Goal: Information Seeking & Learning: Learn about a topic

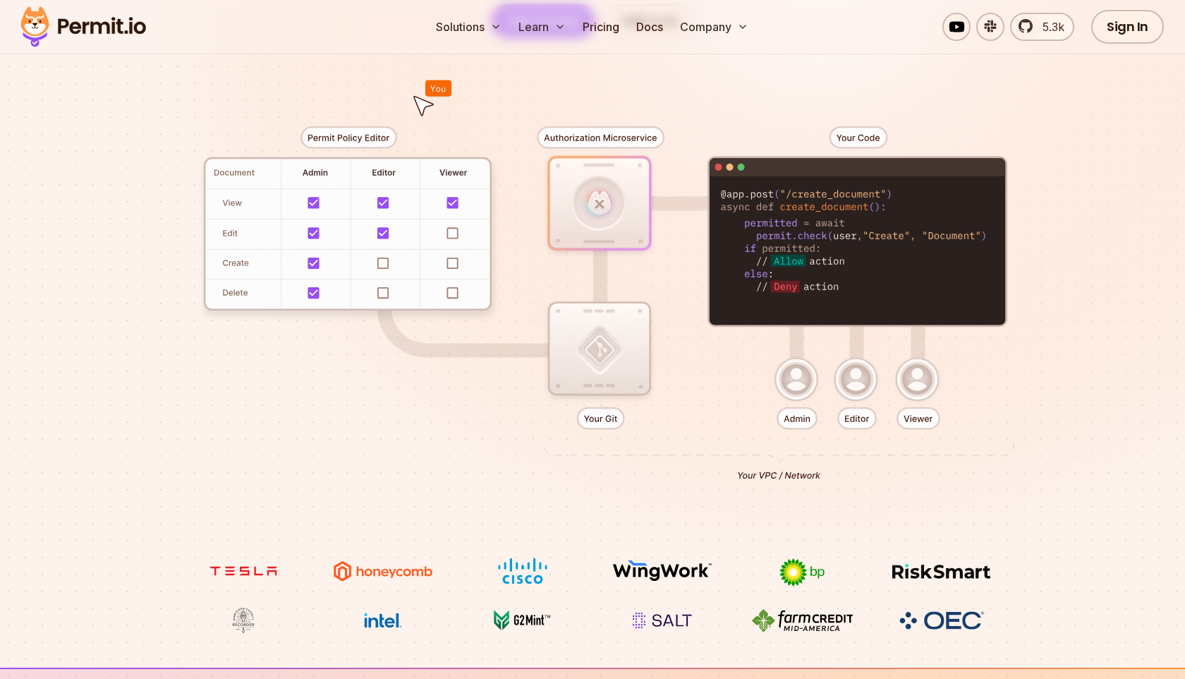
scroll to position [42, 0]
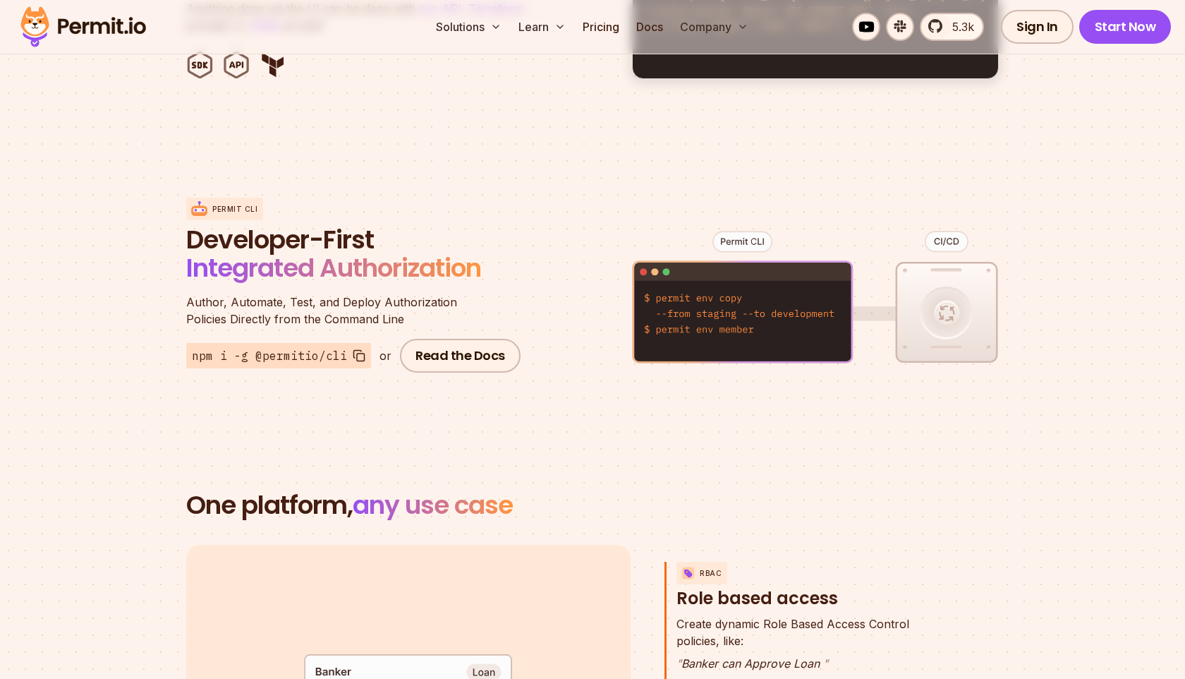
scroll to position [1616, 0]
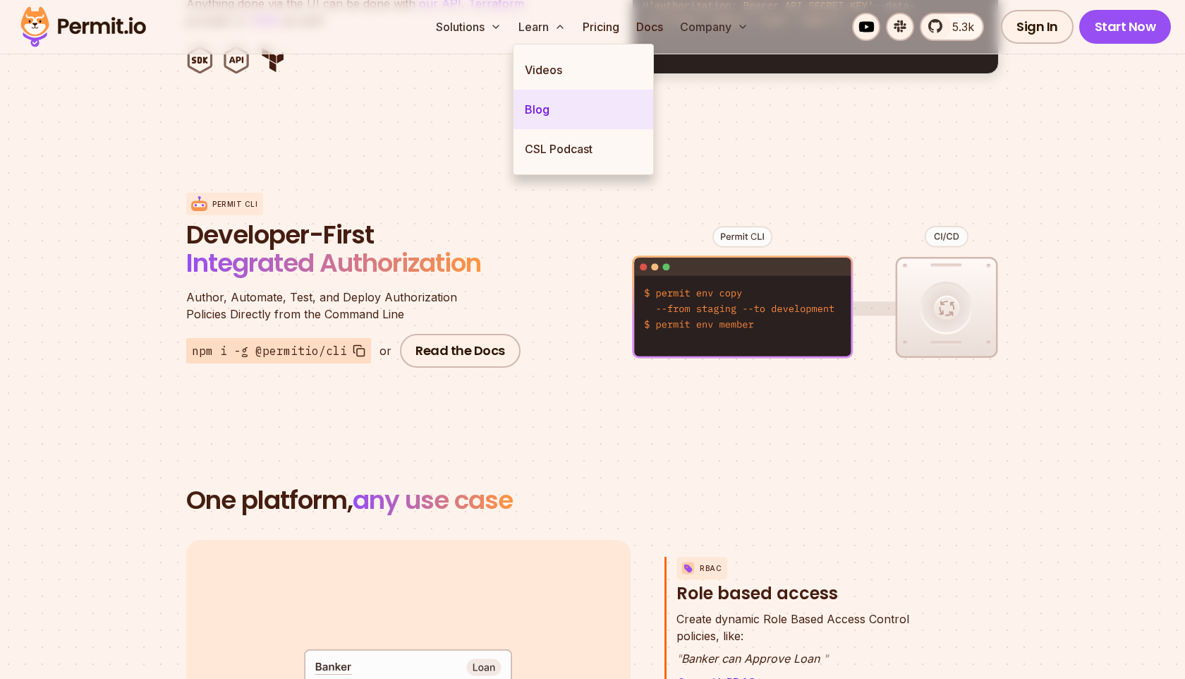
click at [538, 103] on link "Blog" at bounding box center [584, 110] width 140 height 40
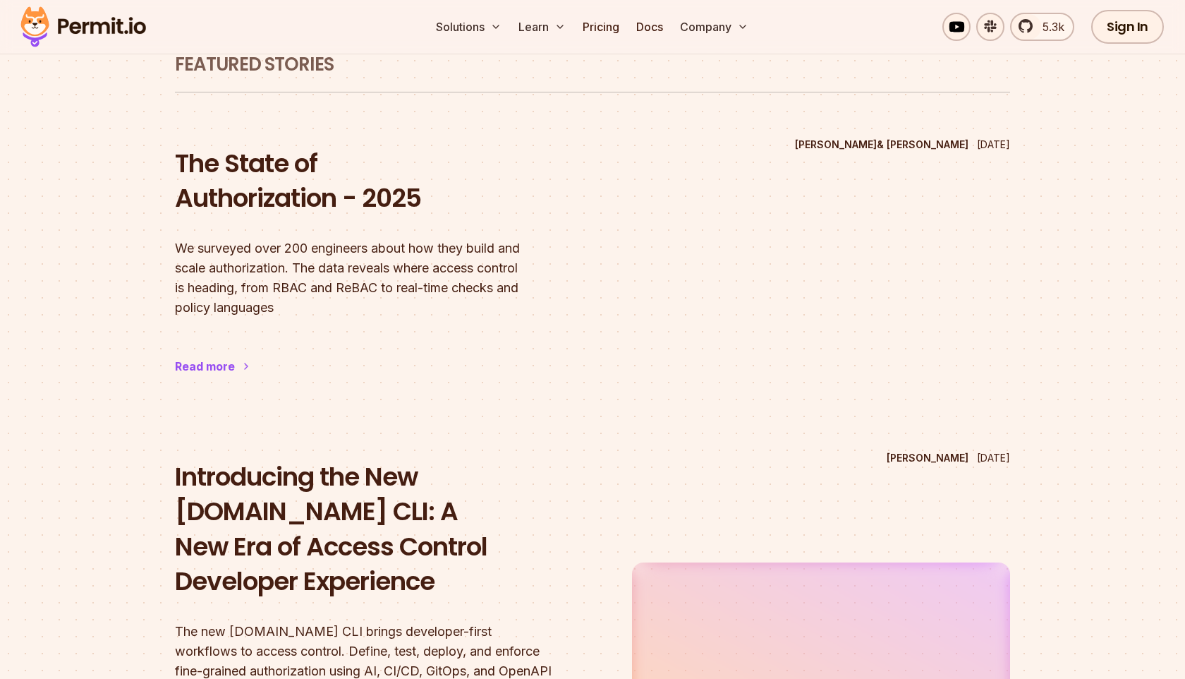
scroll to position [171, 0]
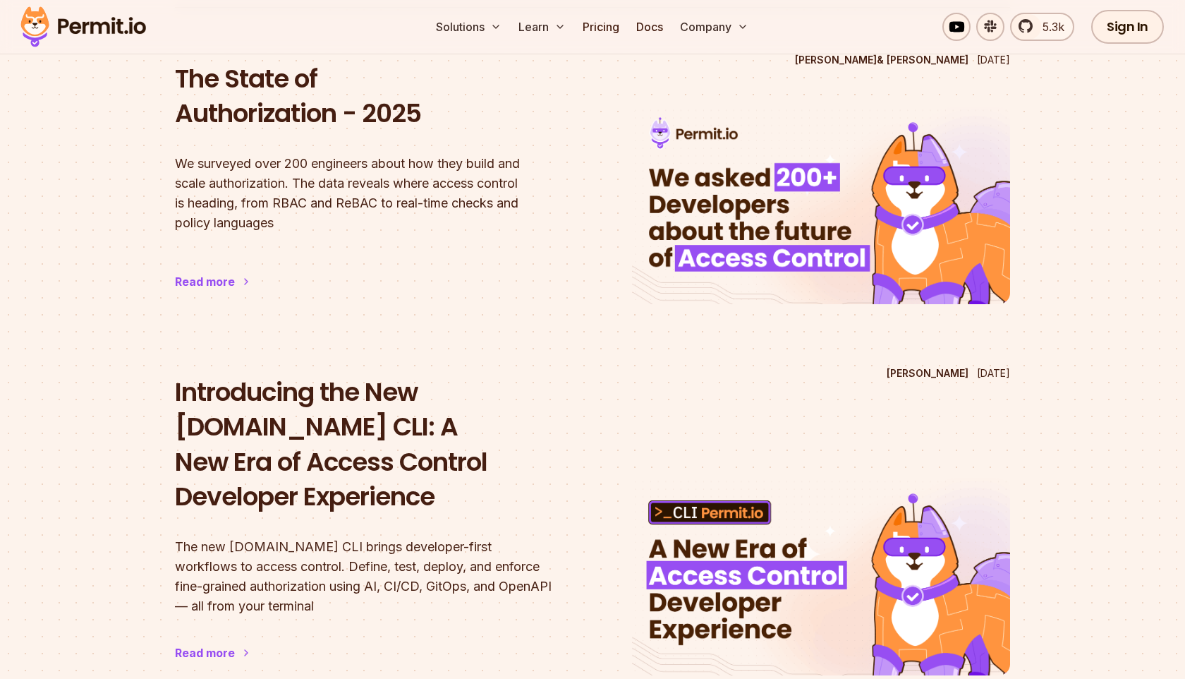
click at [221, 281] on div "Read more" at bounding box center [205, 281] width 60 height 17
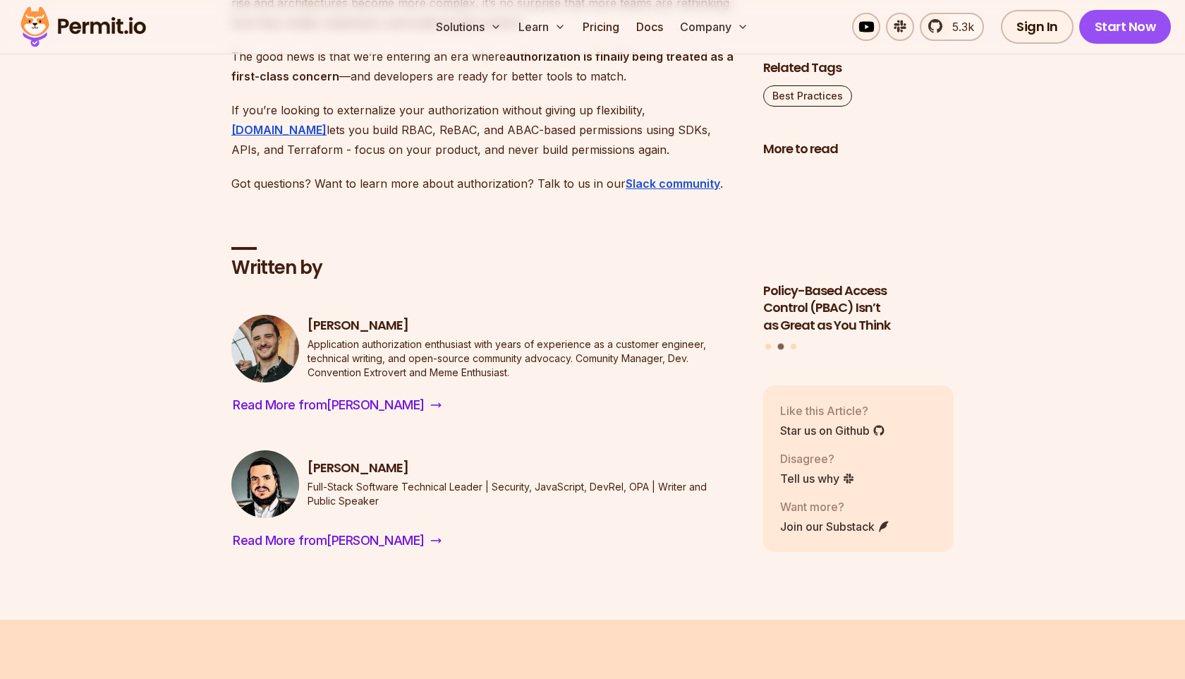
scroll to position [8022, 0]
